Goal: Task Accomplishment & Management: Manage account settings

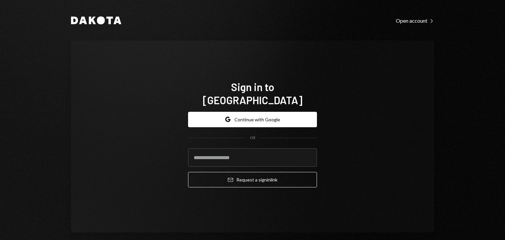
click at [259, 107] on div "Google Continue with Google OR Email Request a sign in link" at bounding box center [252, 150] width 129 height 87
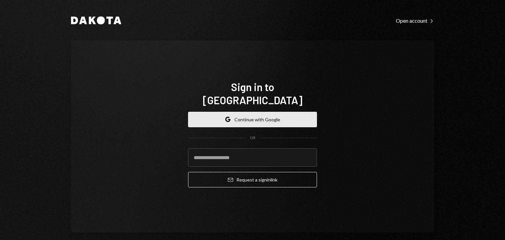
click at [245, 114] on button "Google Continue with Google" at bounding box center [252, 119] width 129 height 15
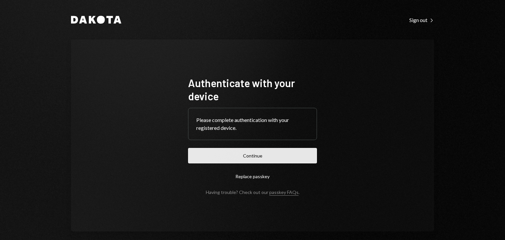
click at [205, 161] on button "Continue" at bounding box center [252, 155] width 129 height 15
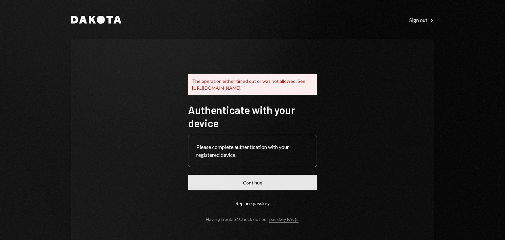
click at [249, 188] on button "Continue" at bounding box center [252, 182] width 129 height 15
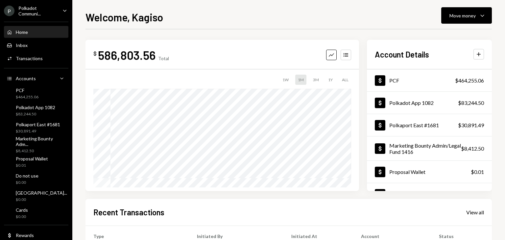
click at [35, 5] on ul "P Polkadot Communi... Caret Down Home Home Inbox Inbox Activities Transactions …" at bounding box center [36, 134] width 72 height 269
click at [65, 11] on div "P Polkadot Communi... Caret Down" at bounding box center [36, 10] width 72 height 11
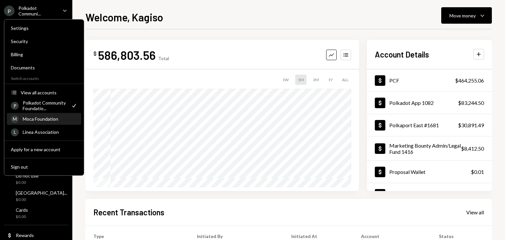
click at [43, 119] on div "Moca Foundation" at bounding box center [50, 119] width 55 height 6
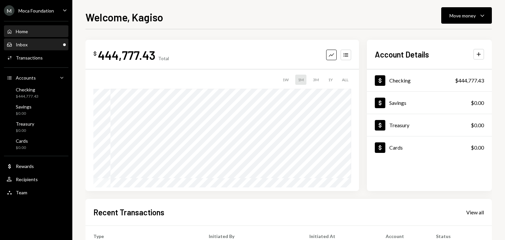
click at [54, 45] on div "Inbox Inbox" at bounding box center [36, 45] width 59 height 6
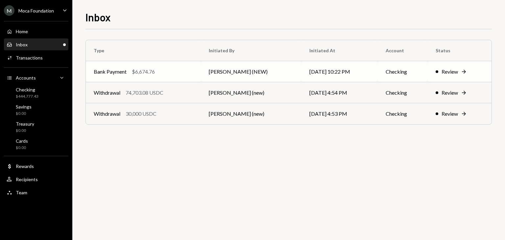
click at [185, 75] on div "Bank Payment $6,674.76" at bounding box center [143, 72] width 99 height 8
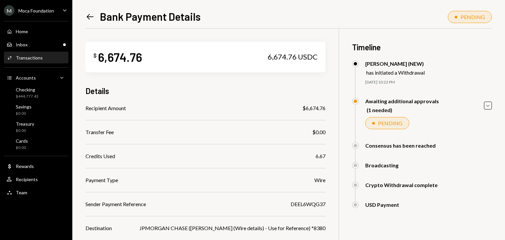
click at [494, 103] on div "Left Arrow Bank Payment Details PENDING $ 6,674.76 6,674.76 USDC Details Recipi…" at bounding box center [288, 120] width 433 height 240
click at [492, 104] on icon "Caret Down" at bounding box center [488, 105] width 7 height 7
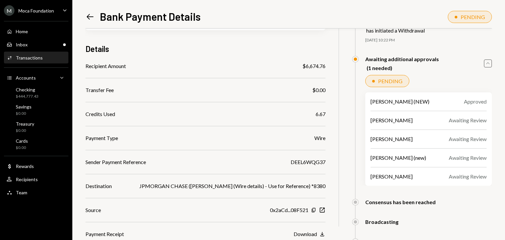
scroll to position [43, 0]
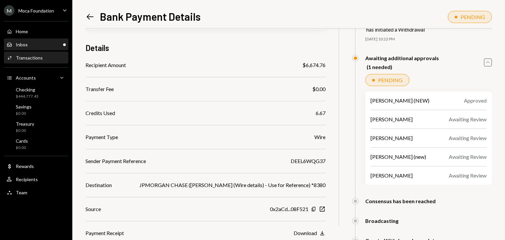
click at [44, 43] on div "Inbox Inbox" at bounding box center [36, 45] width 59 height 6
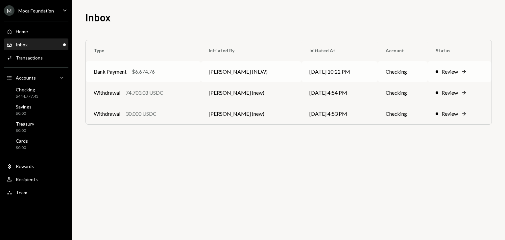
click at [261, 71] on td "[PERSON_NAME] (NEW)" at bounding box center [251, 71] width 101 height 21
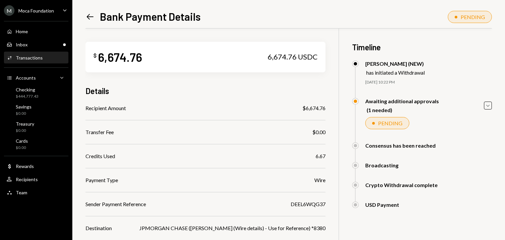
scroll to position [97, 0]
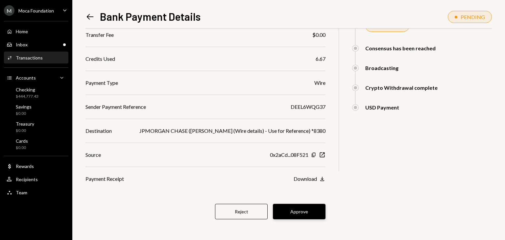
click at [300, 210] on button "Approve" at bounding box center [299, 211] width 53 height 15
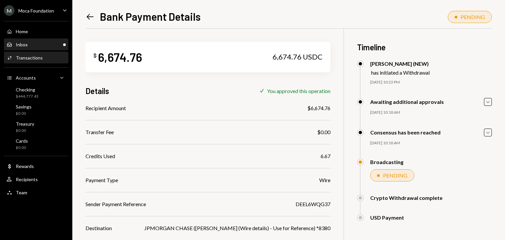
click at [33, 47] on div "Inbox Inbox" at bounding box center [36, 45] width 59 height 6
